Goal: Transaction & Acquisition: Download file/media

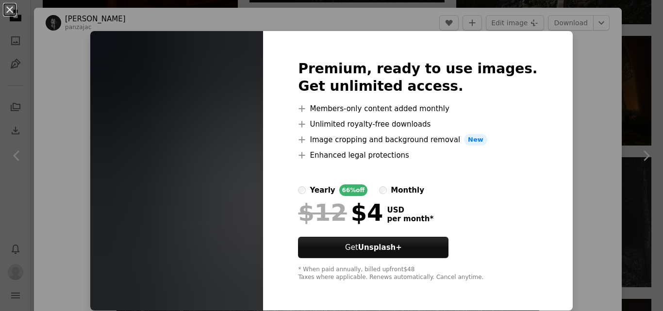
scroll to position [0, 0]
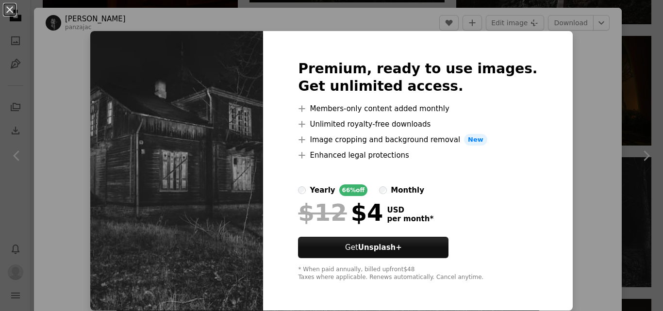
click at [565, 80] on div "An X shape Premium, ready to use images. Get unlimited access. A plus sign Memb…" at bounding box center [331, 155] width 663 height 311
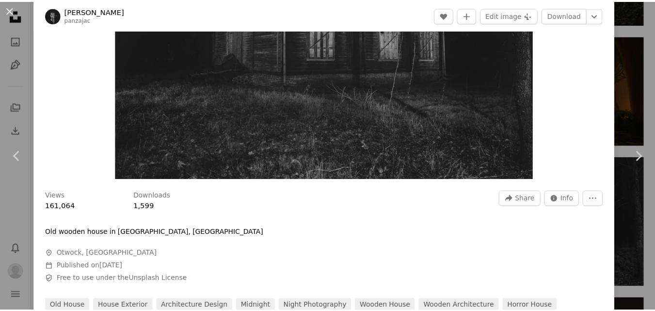
scroll to position [97, 0]
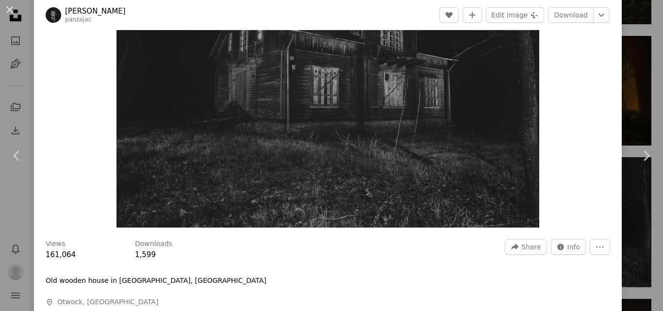
click at [628, 55] on div "An X shape Chevron left Chevron right [PERSON_NAME] panzajac A heart A plus sig…" at bounding box center [331, 155] width 663 height 311
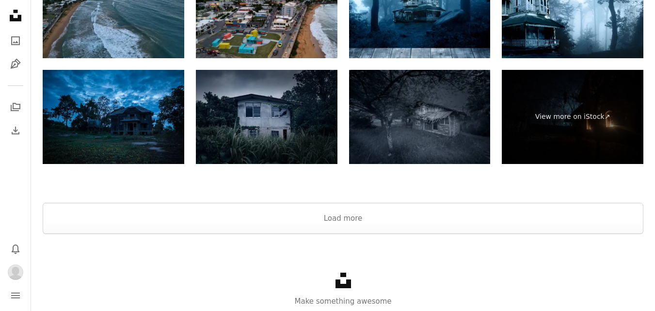
scroll to position [3260, 0]
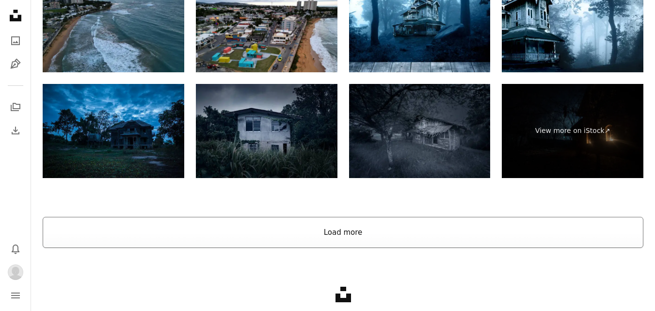
click at [347, 237] on button "Load more" at bounding box center [343, 232] width 601 height 31
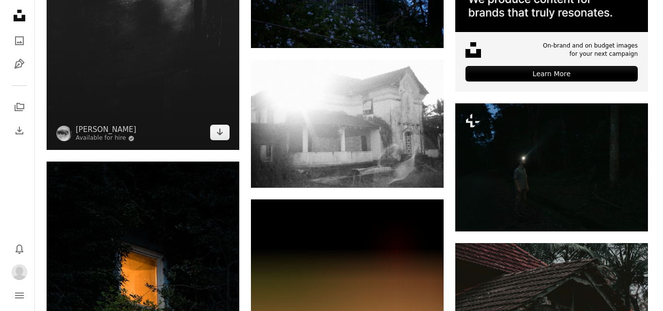
scroll to position [3501, 0]
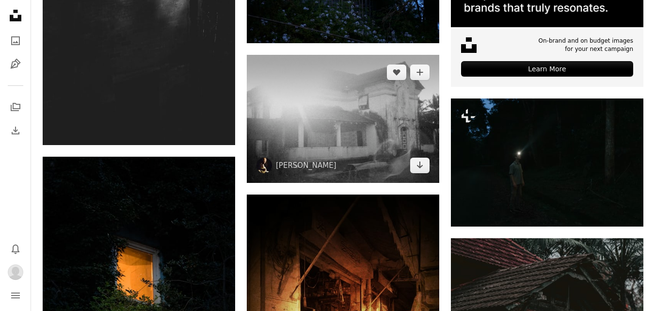
click at [358, 131] on img at bounding box center [343, 119] width 193 height 128
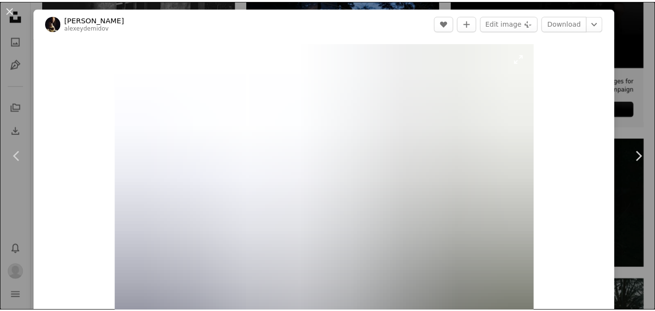
scroll to position [49, 0]
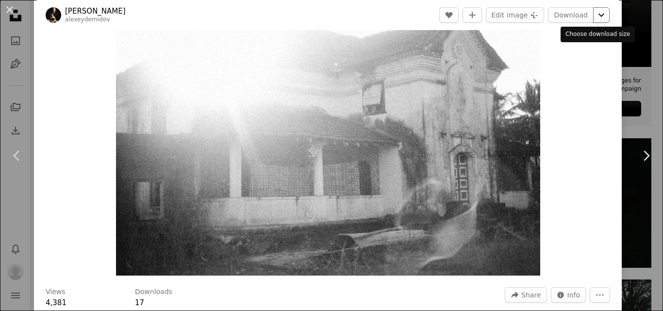
click at [593, 13] on icon "Chevron down" at bounding box center [601, 15] width 16 height 12
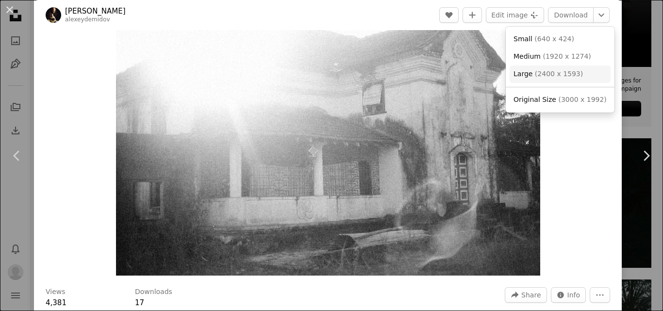
click at [555, 74] on span "( 2400 x 1593 )" at bounding box center [559, 74] width 48 height 8
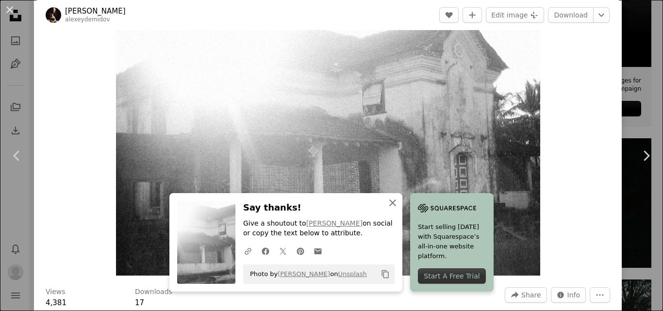
click at [387, 204] on icon "An X shape" at bounding box center [393, 203] width 12 height 12
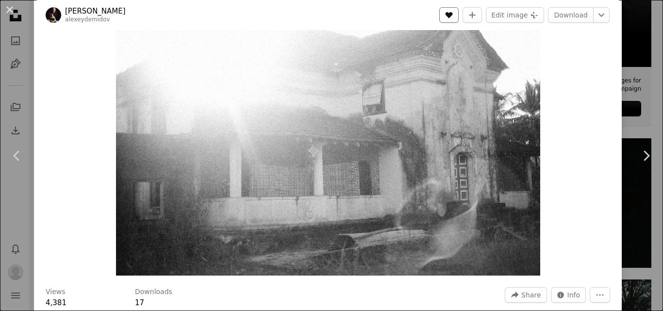
click at [446, 11] on button "A heart" at bounding box center [448, 15] width 19 height 16
click at [633, 101] on div "An X shape Chevron left Chevron right [PERSON_NAME] alexeydemidov A heart A plu…" at bounding box center [331, 155] width 663 height 311
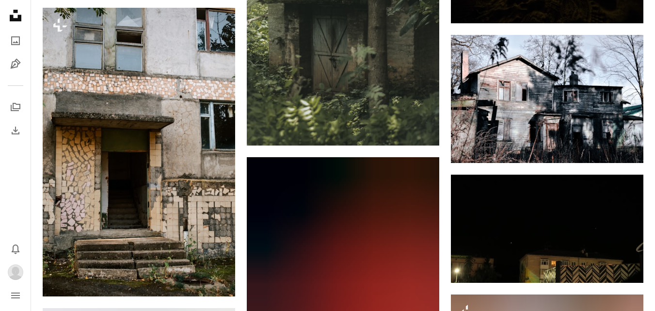
scroll to position [22277, 0]
